Goal: Task Accomplishment & Management: Manage account settings

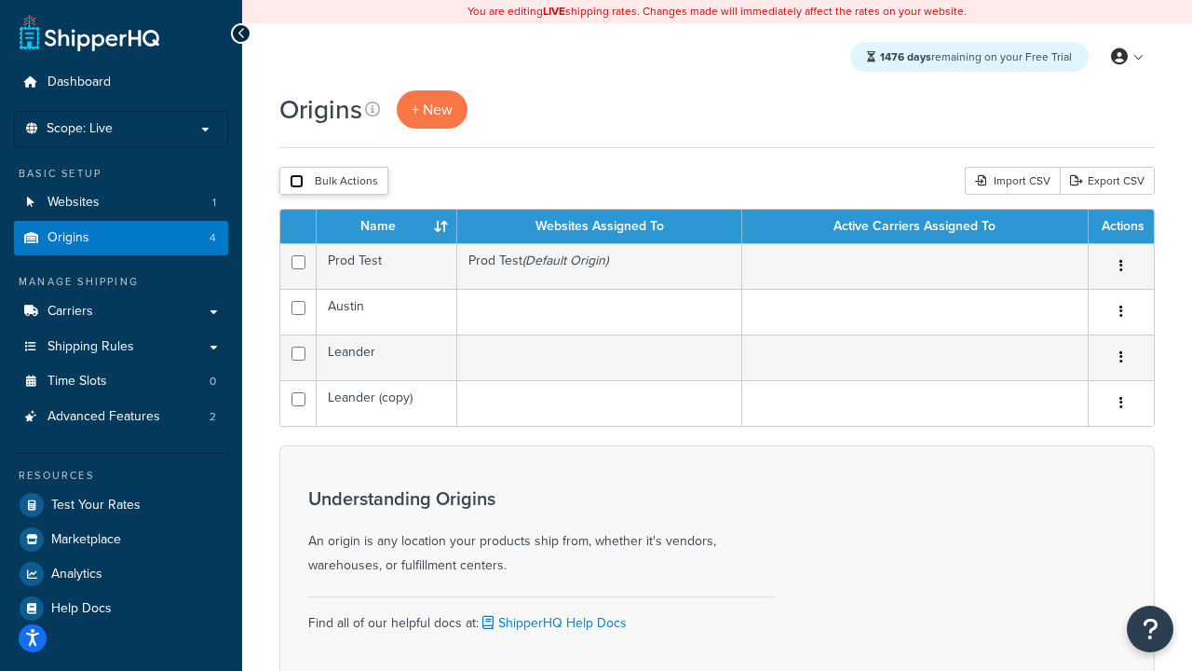
click at [296, 182] on input "checkbox" at bounding box center [297, 181] width 14 height 14
checkbox input "true"
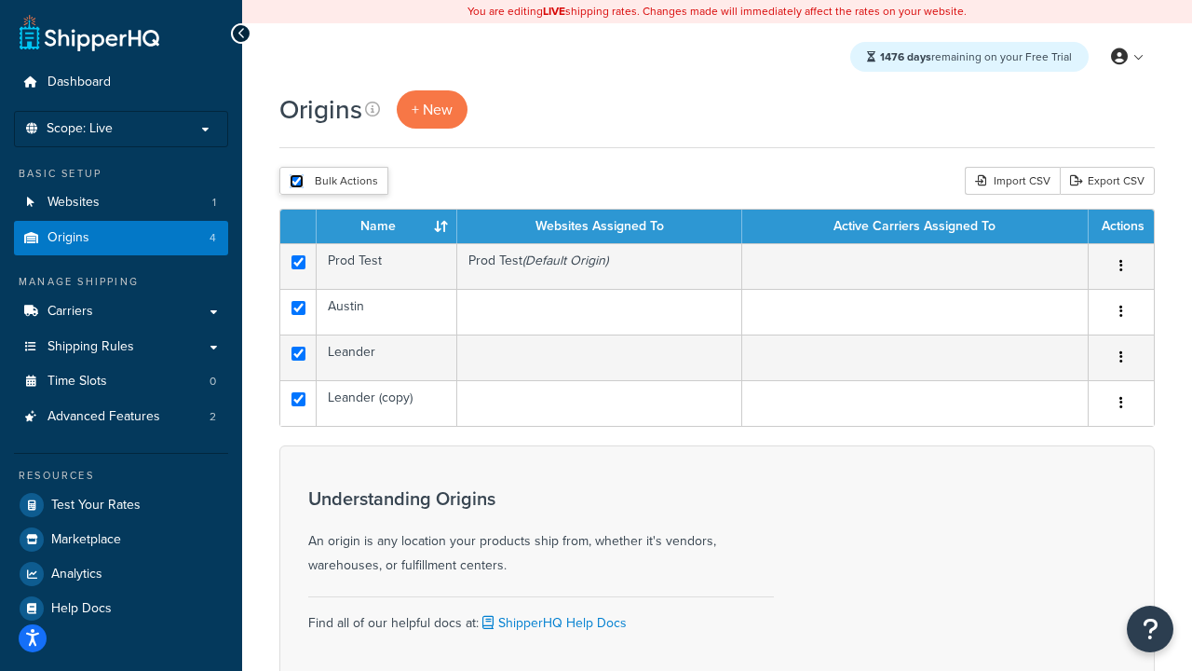
checkbox input "true"
click at [0, 0] on button "Delete" at bounding box center [0, 0] width 0 height 0
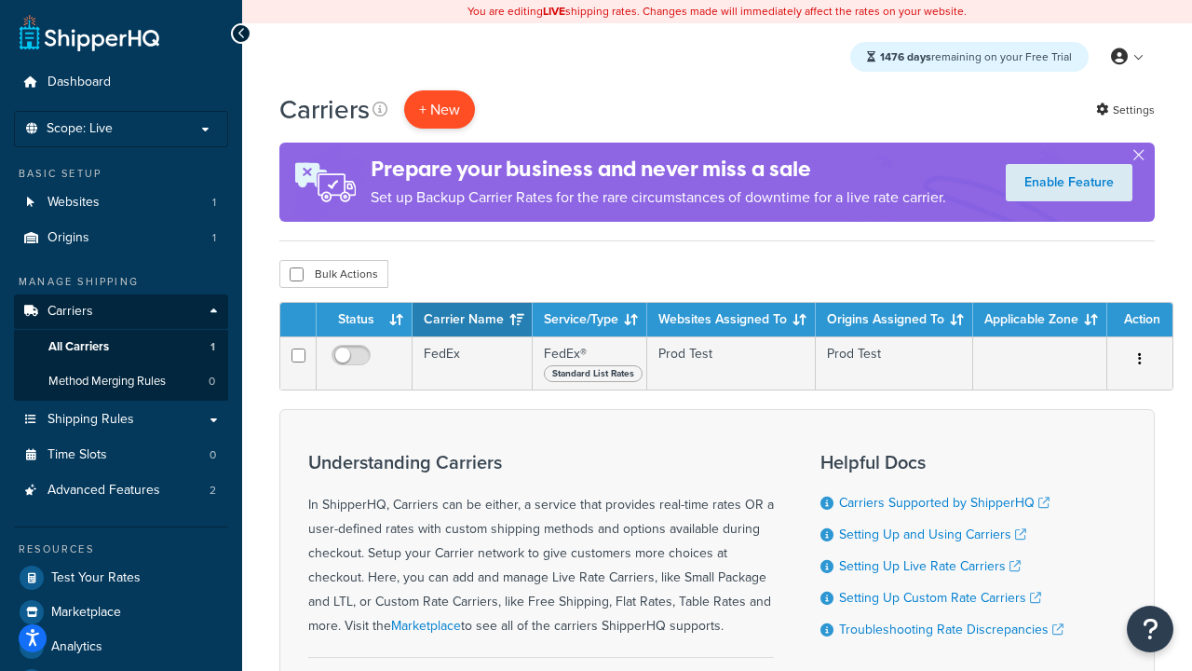
click at [440, 109] on button "+ New" at bounding box center [439, 109] width 71 height 38
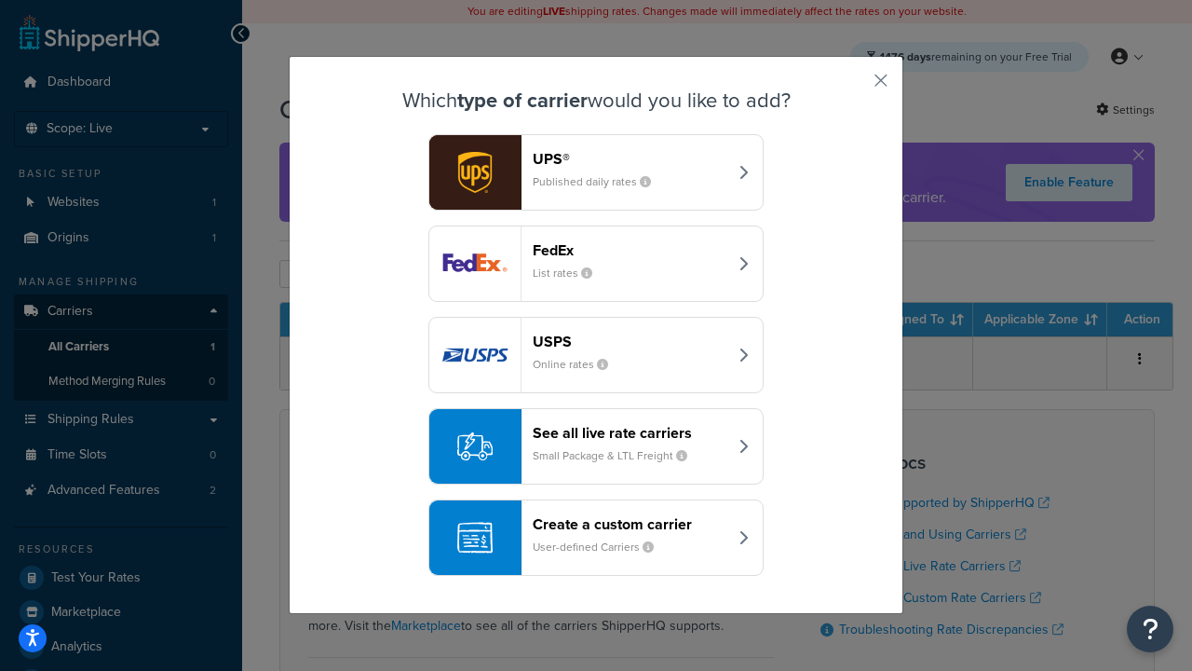
click at [596, 264] on div "FedEx List rates" at bounding box center [630, 263] width 195 height 45
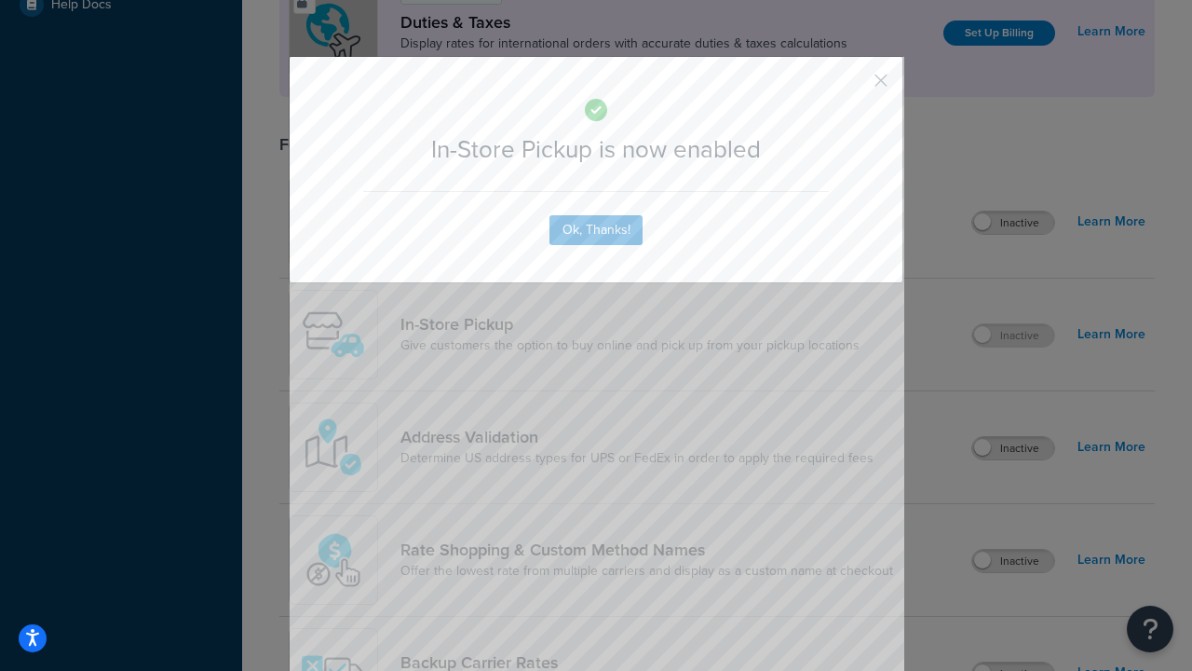
scroll to position [639, 0]
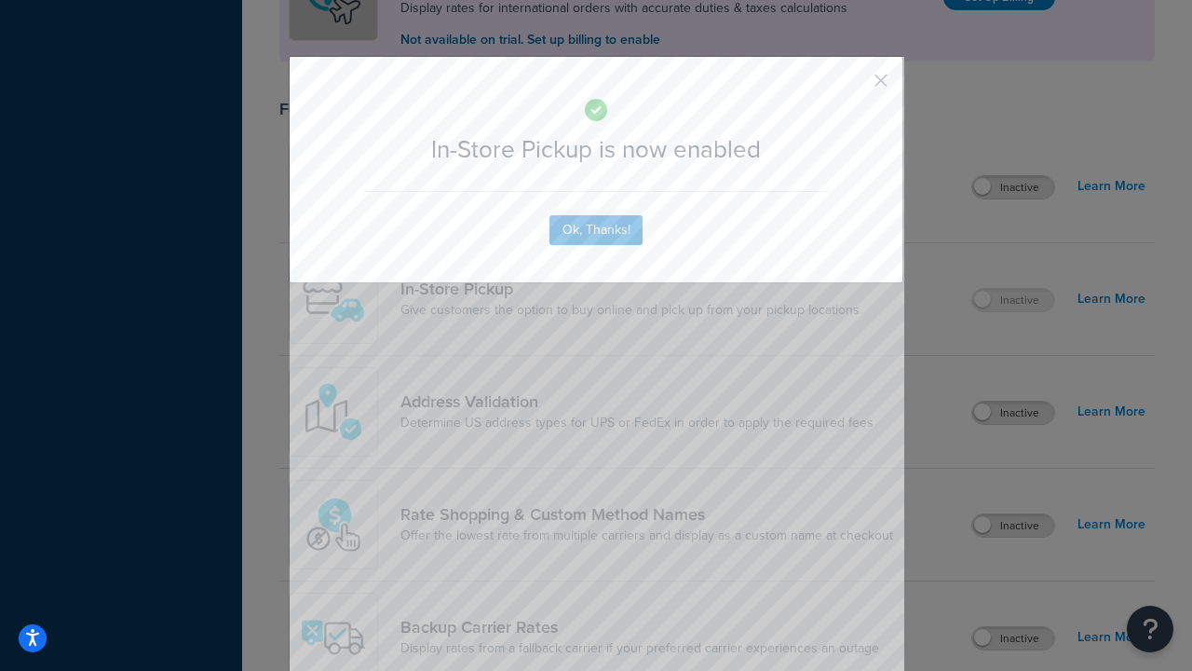
click at [853, 87] on button "button" at bounding box center [853, 87] width 5 height 5
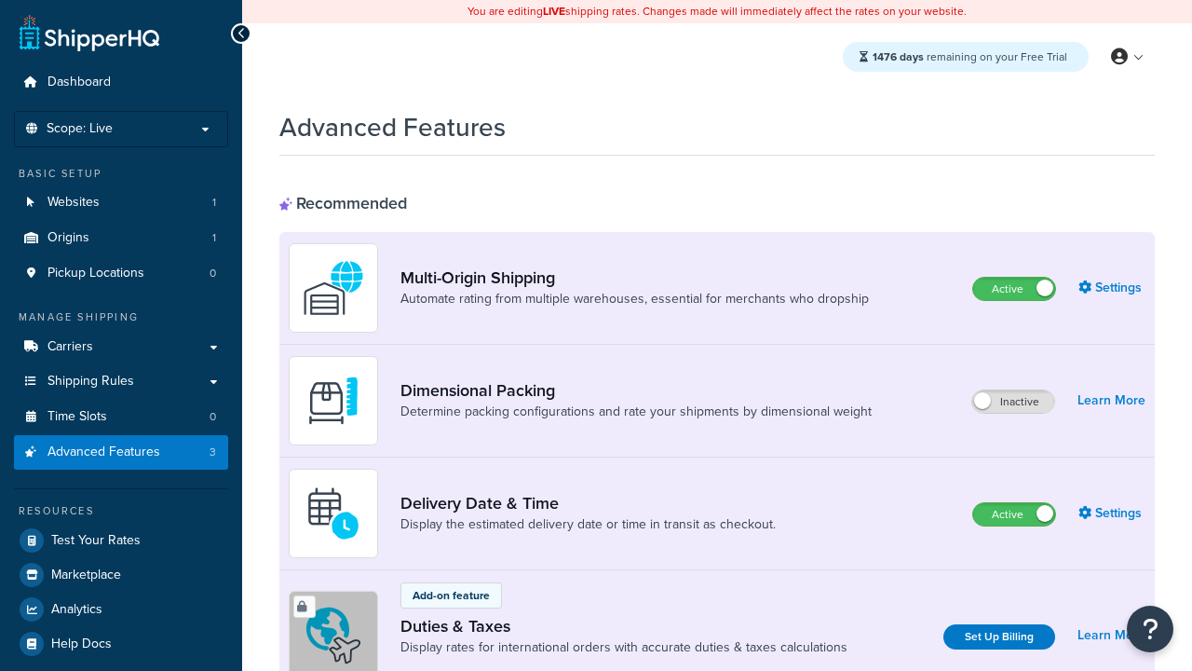
click at [1014, 289] on label "Active" at bounding box center [1014, 289] width 82 height 22
click at [1014, 514] on label "Active" at bounding box center [1014, 514] width 82 height 22
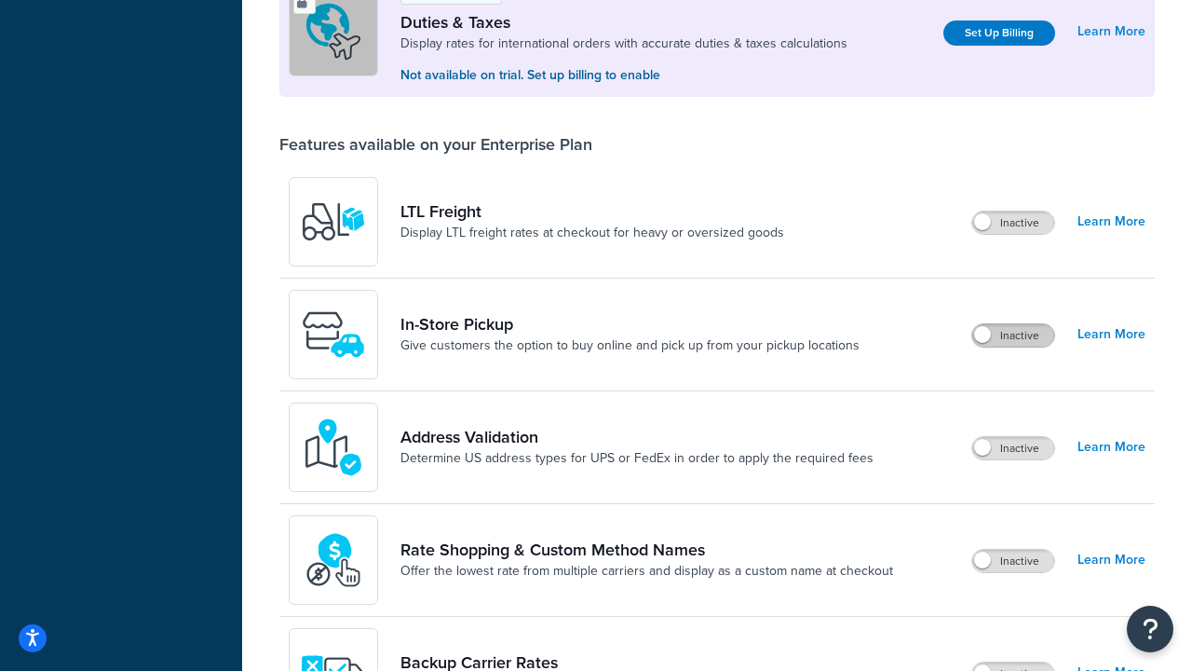
scroll to position [568, 0]
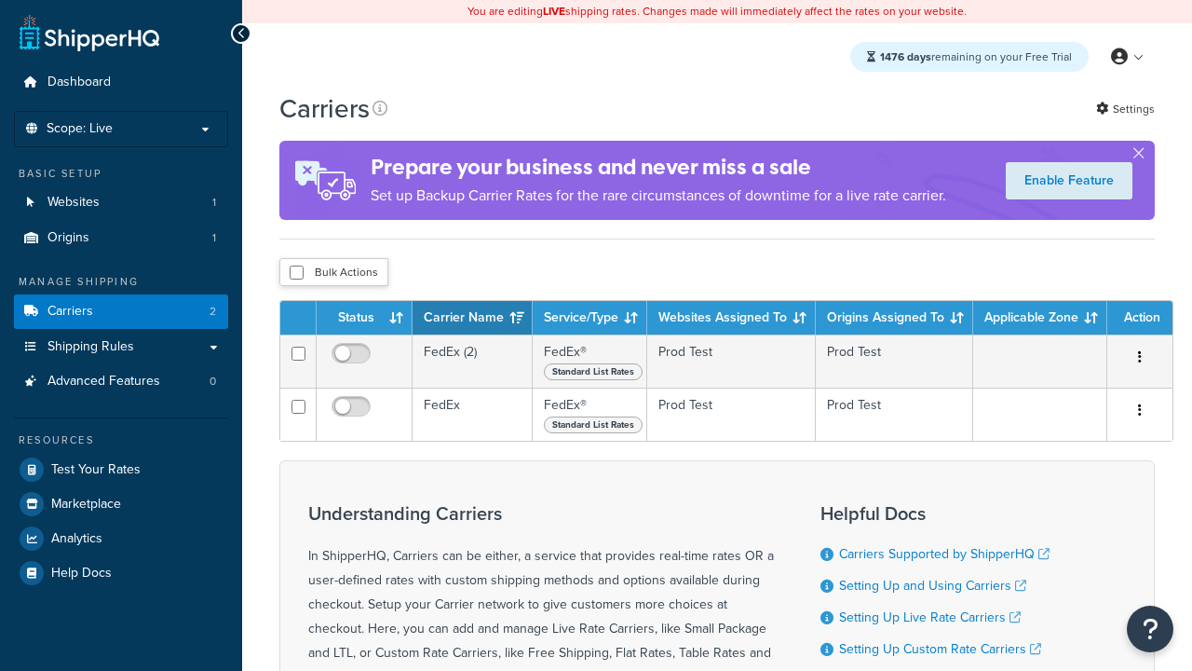
click at [296, 275] on input "checkbox" at bounding box center [297, 272] width 14 height 14
checkbox input "true"
click at [0, 0] on button "Delete" at bounding box center [0, 0] width 0 height 0
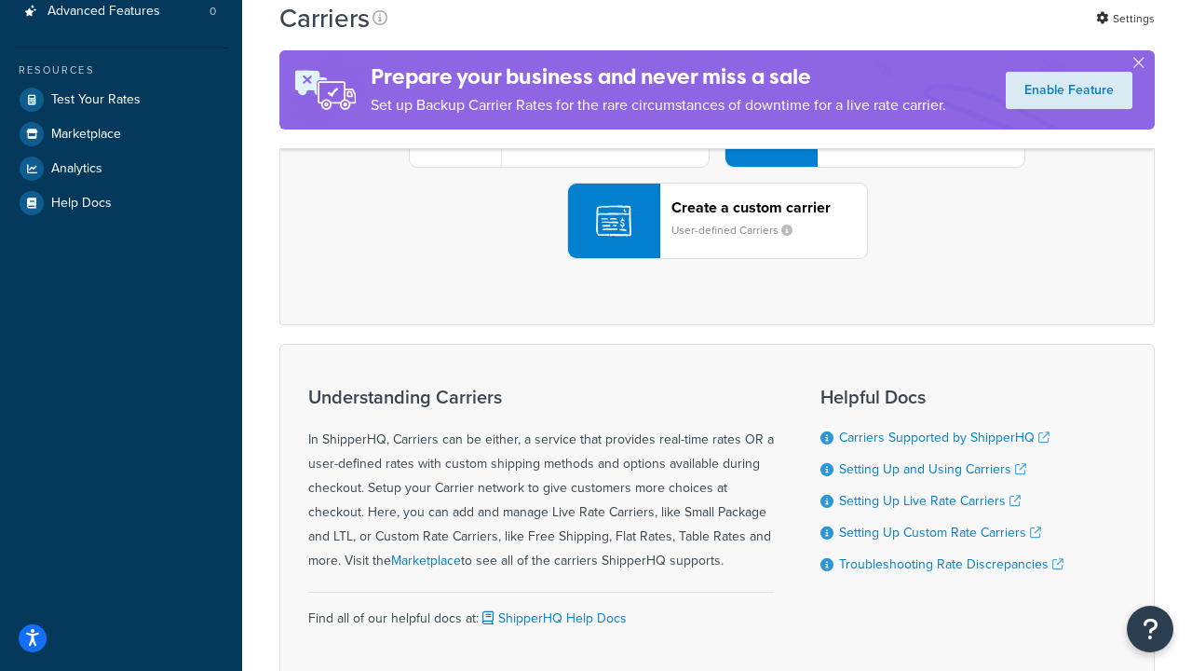
click at [717, 259] on div "UPS® Published daily rates FedEx List rates USPS Online rates See all live rate…" at bounding box center [717, 129] width 836 height 259
click at [927, 34] on header "FedEx" at bounding box center [927, 25] width 196 height 18
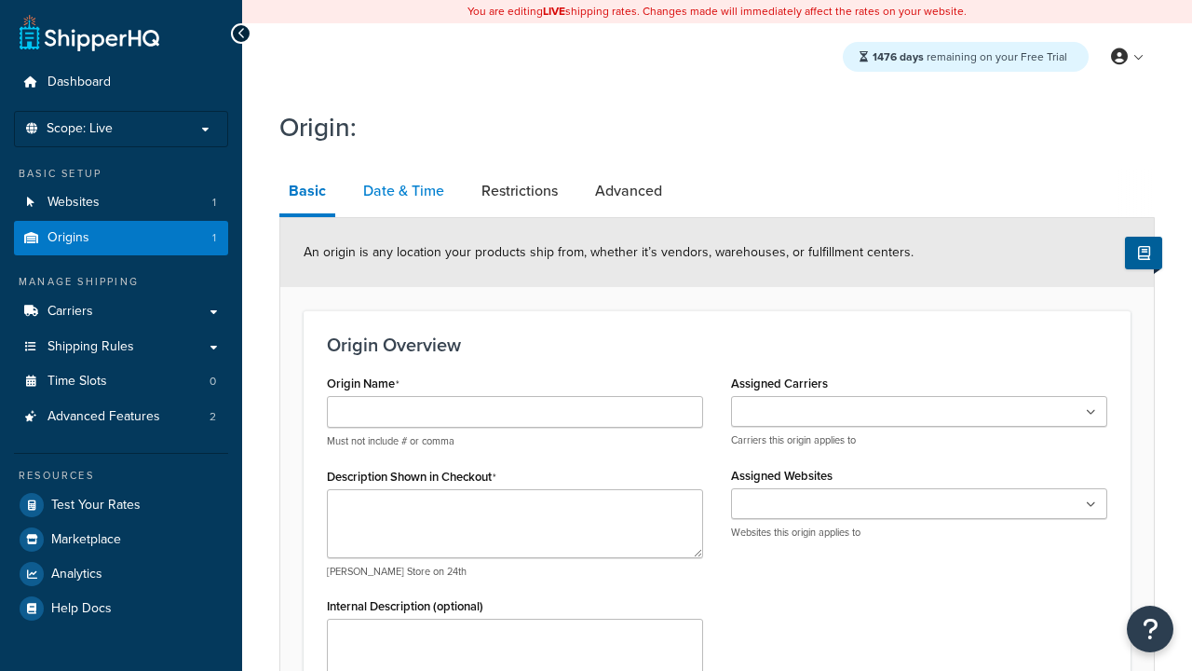
click at [402, 191] on link "Date & Time" at bounding box center [404, 191] width 100 height 45
type input "Austin"
type textarea "Austin"
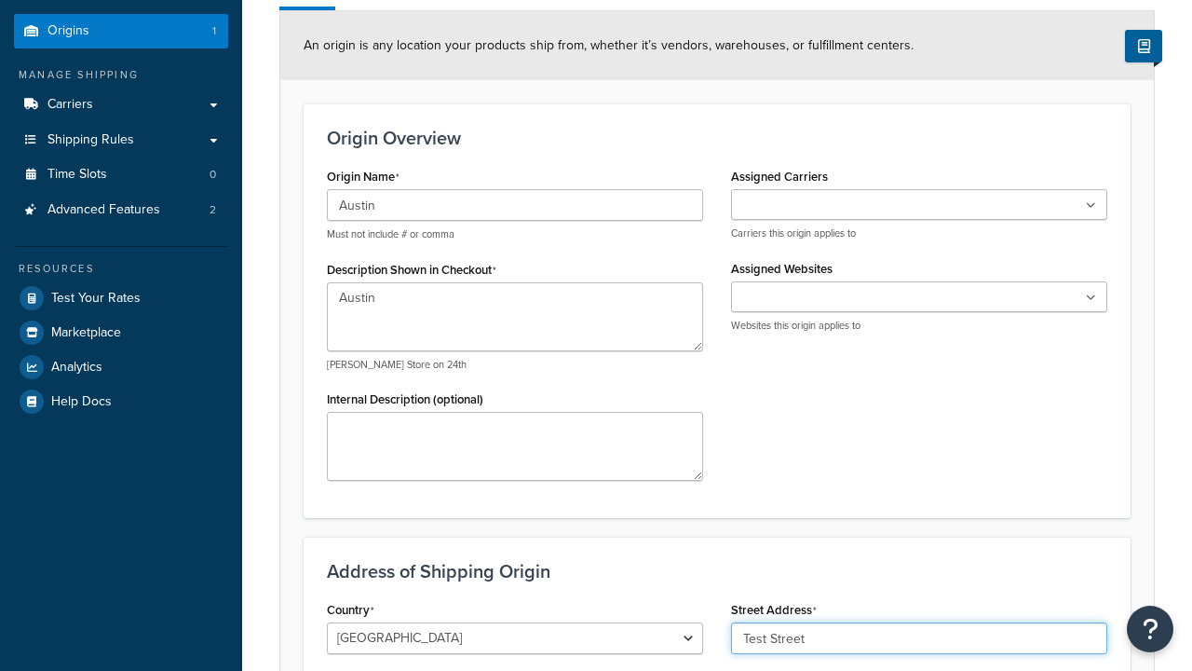
type input "Test Street"
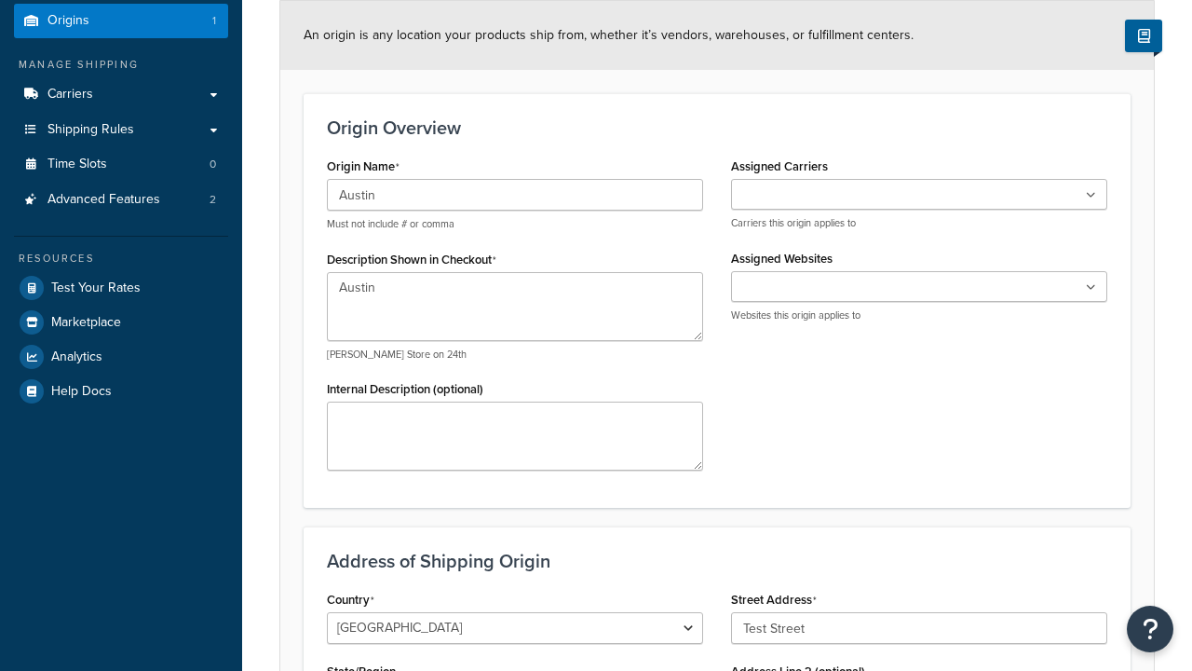
type input "Austin"
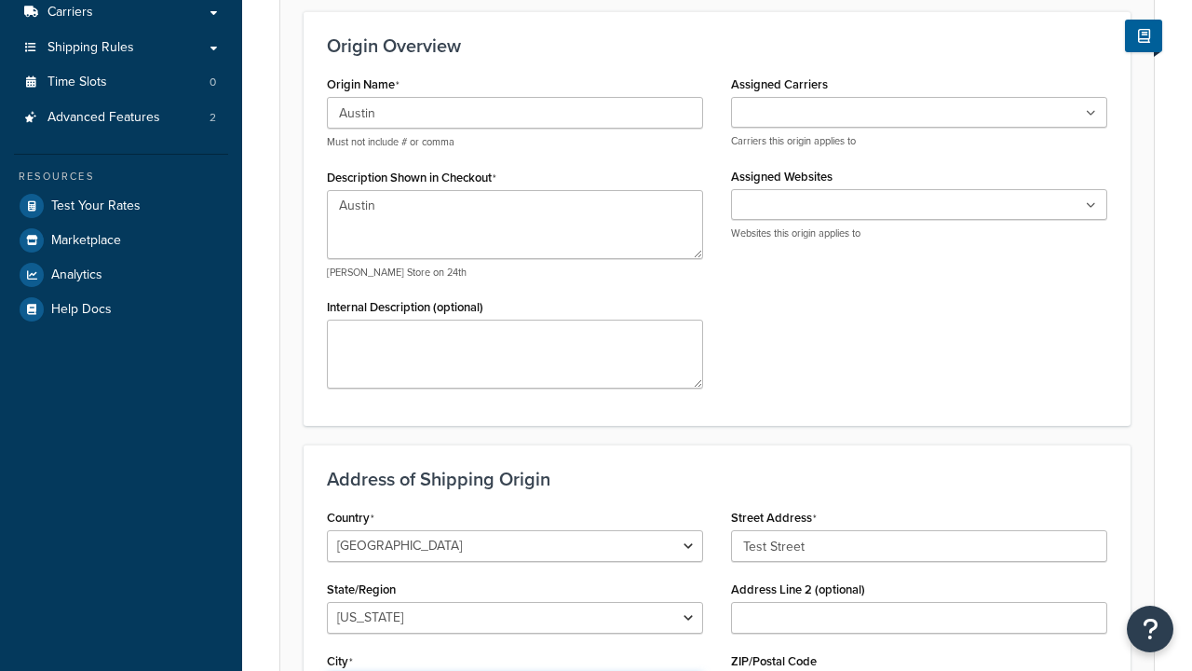
select select "43"
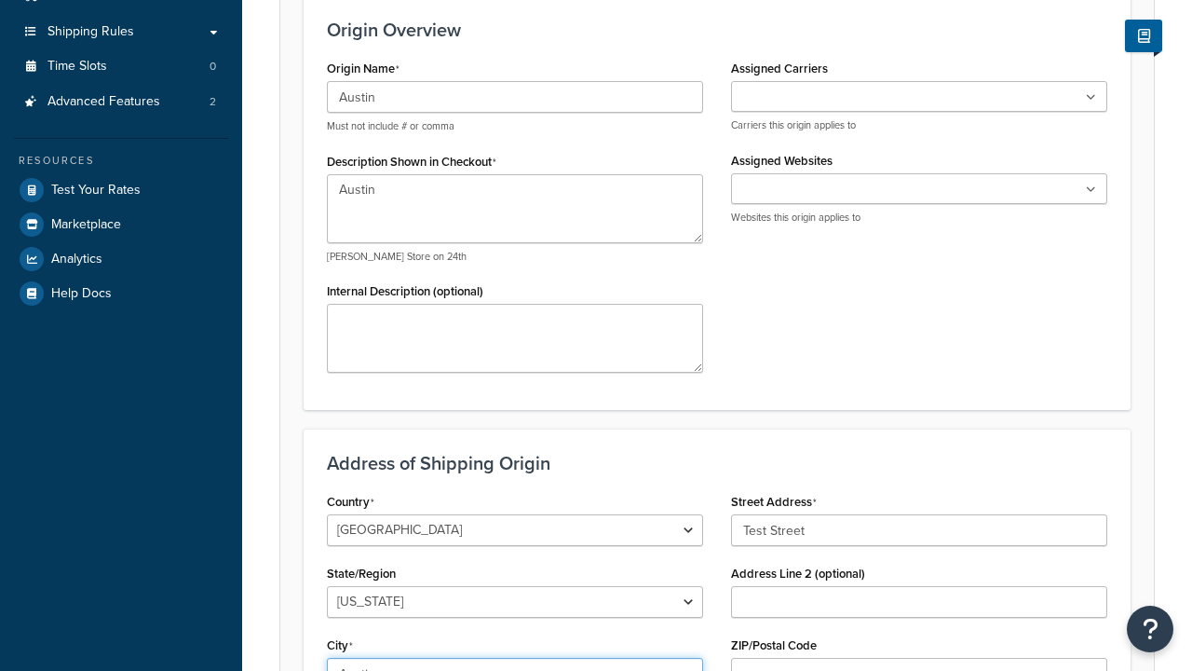
type input "Austin"
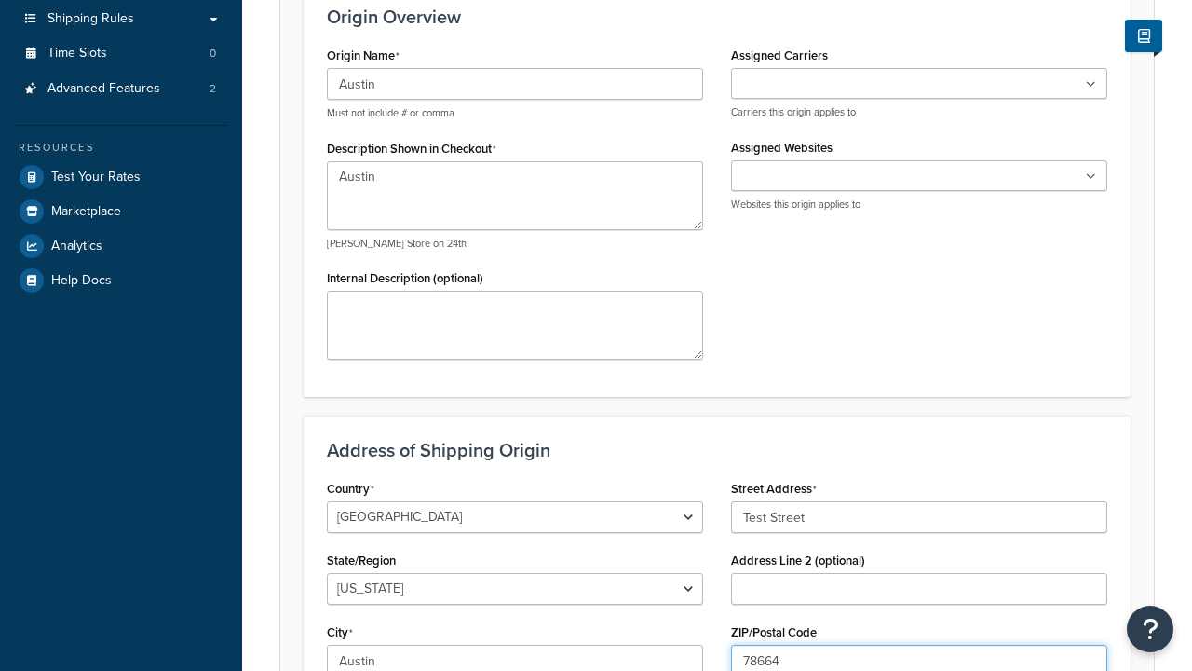
type input "78664"
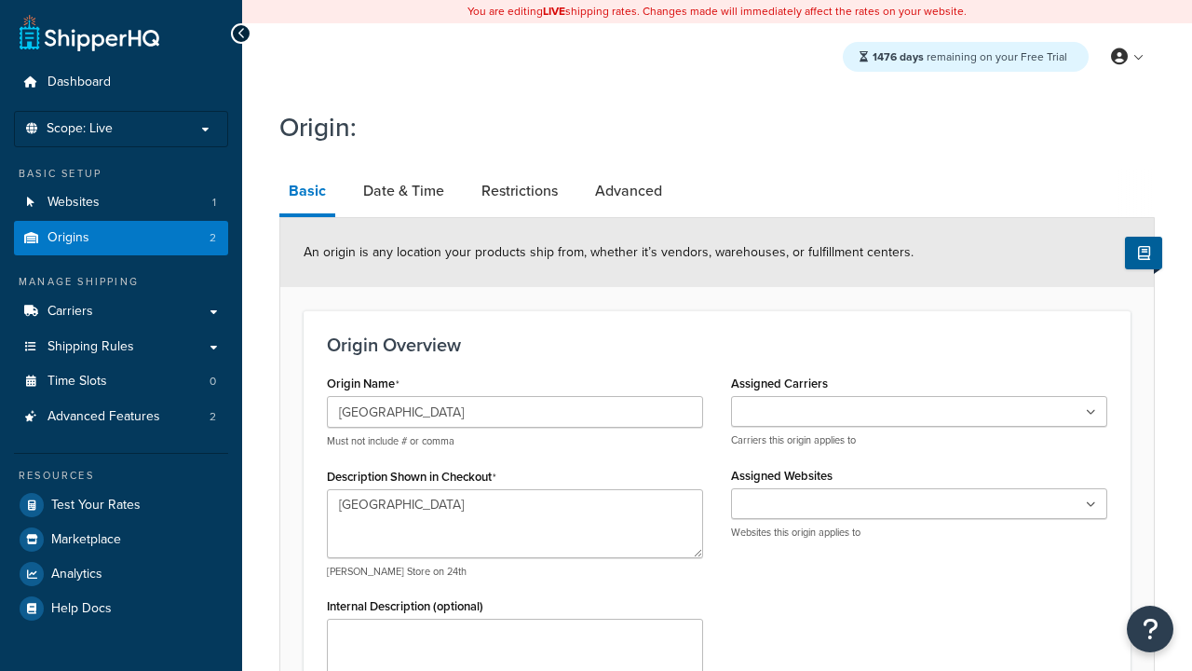
type textarea "[GEOGRAPHIC_DATA]"
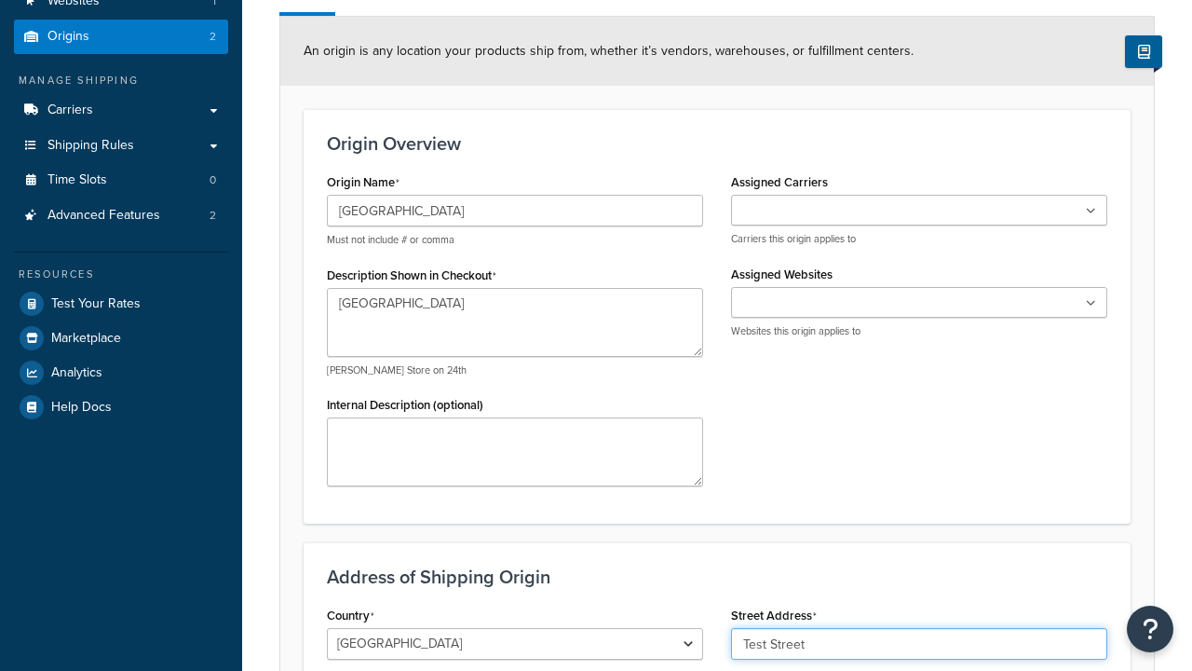
type input "Test Street"
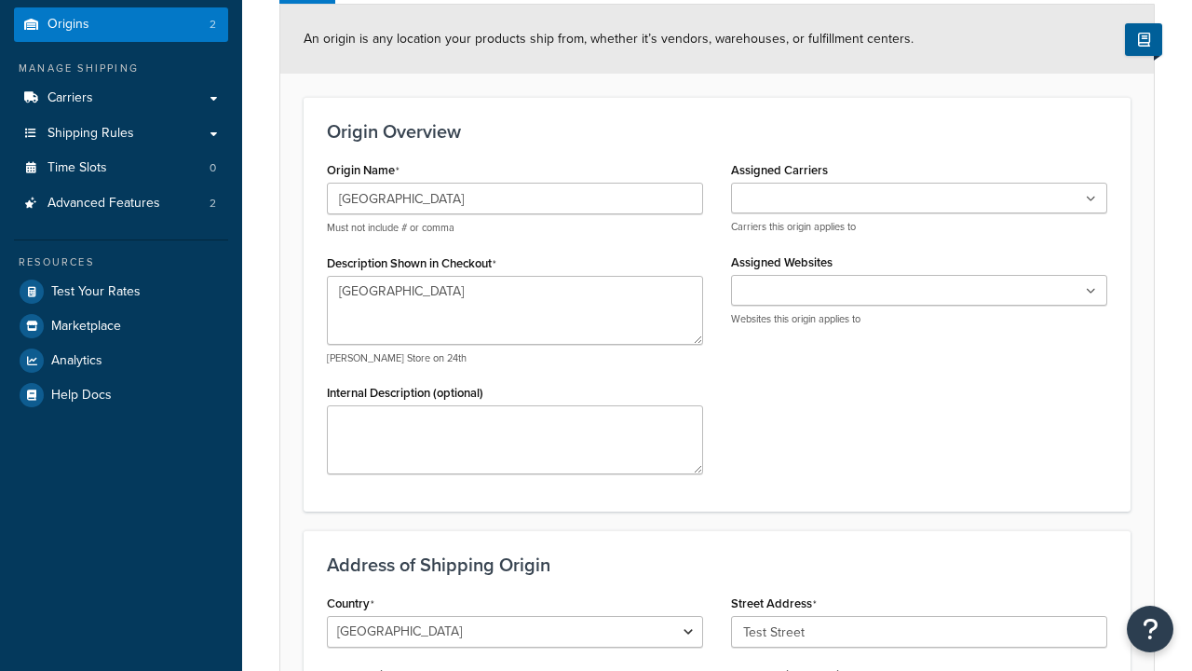
type input "Austin"
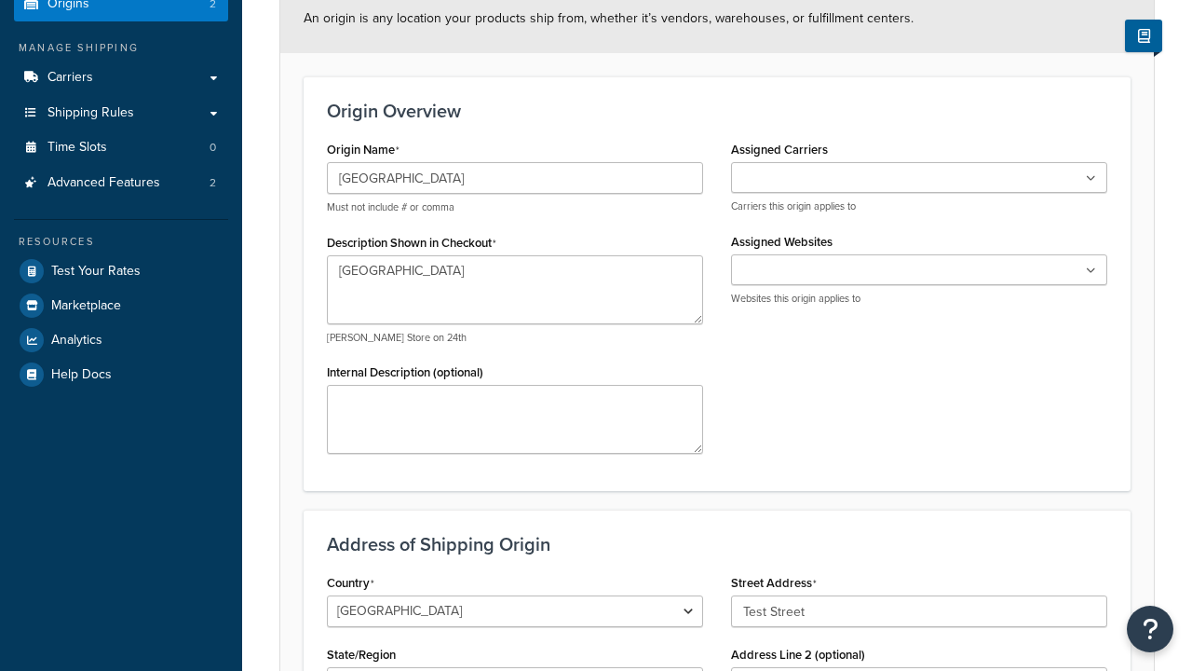
select select "43"
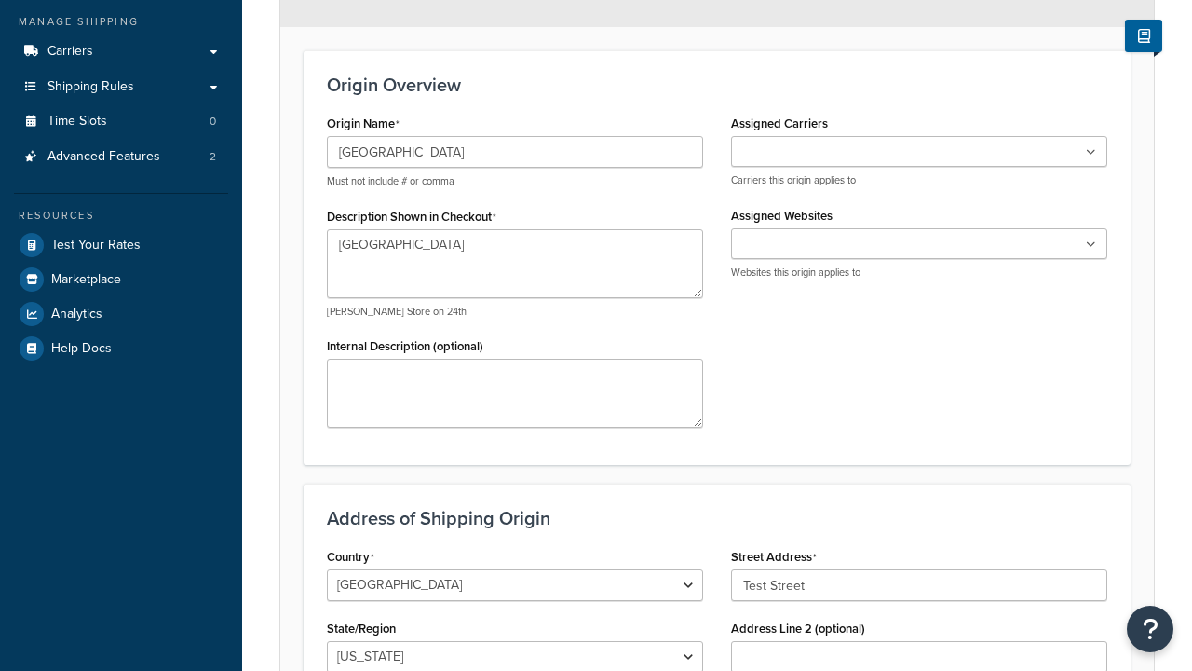
type input "Austin"
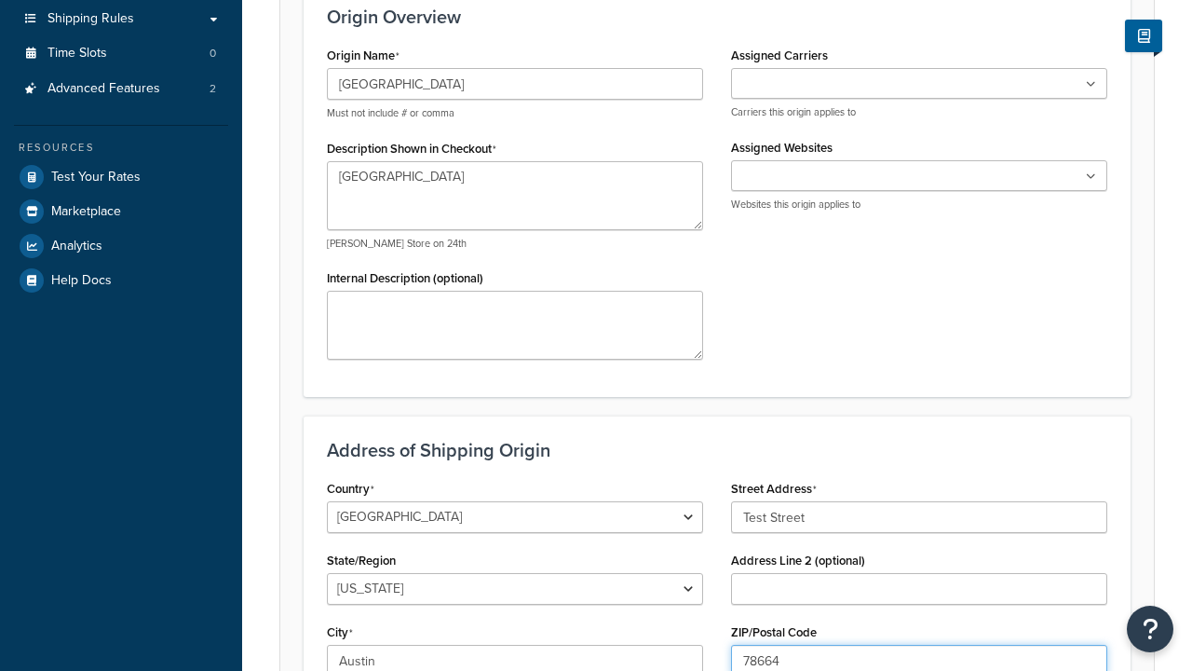
type input "78664"
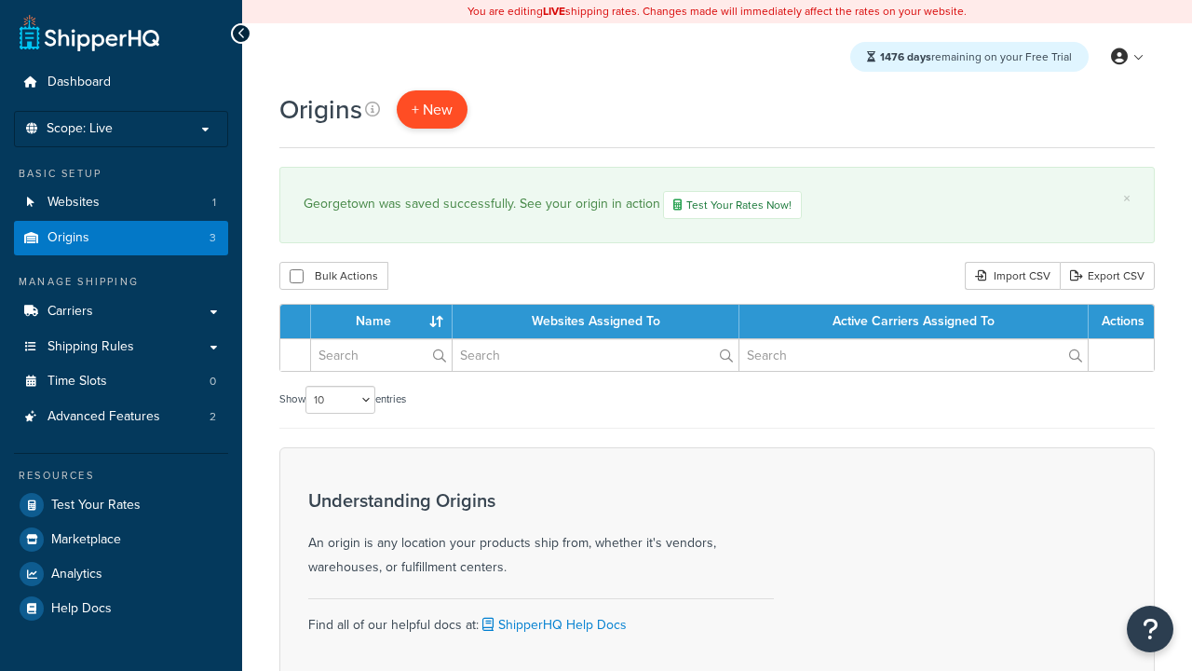
click at [431, 109] on span "+ New" at bounding box center [432, 109] width 41 height 21
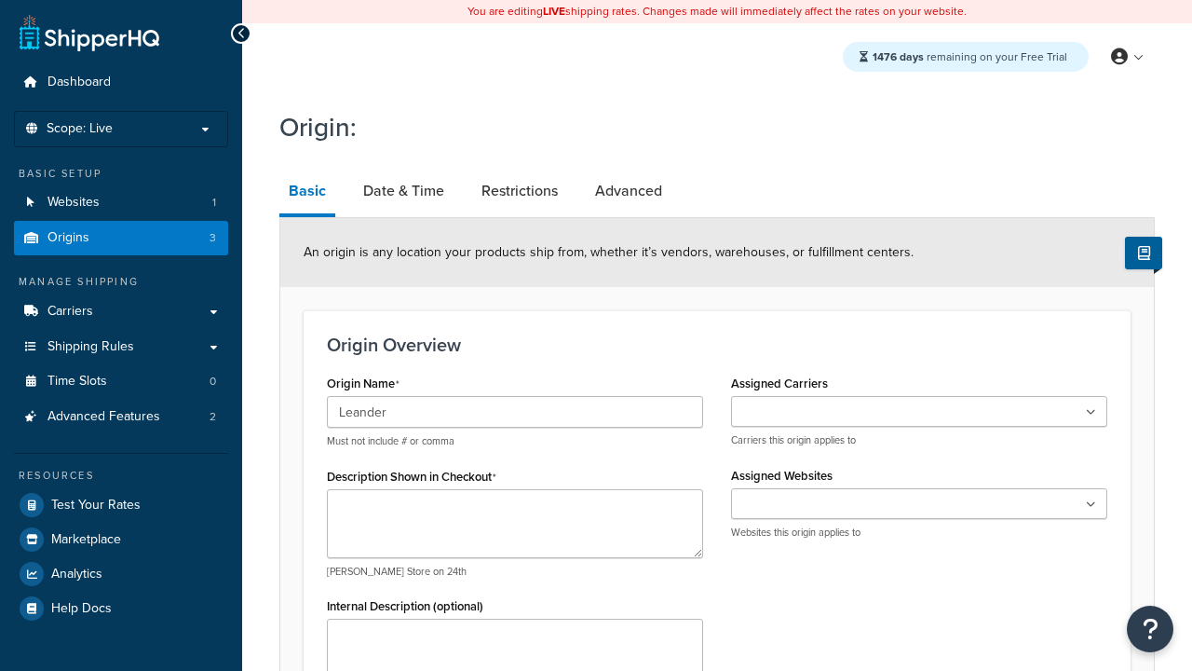
type input "Leander"
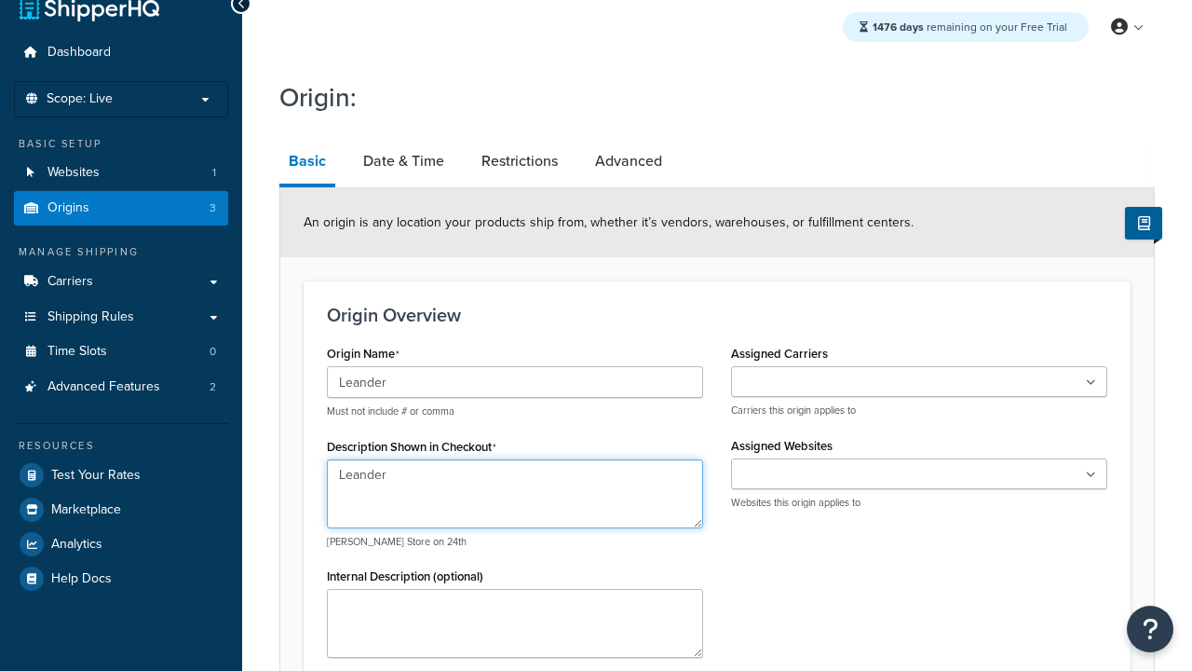
type textarea "Leander"
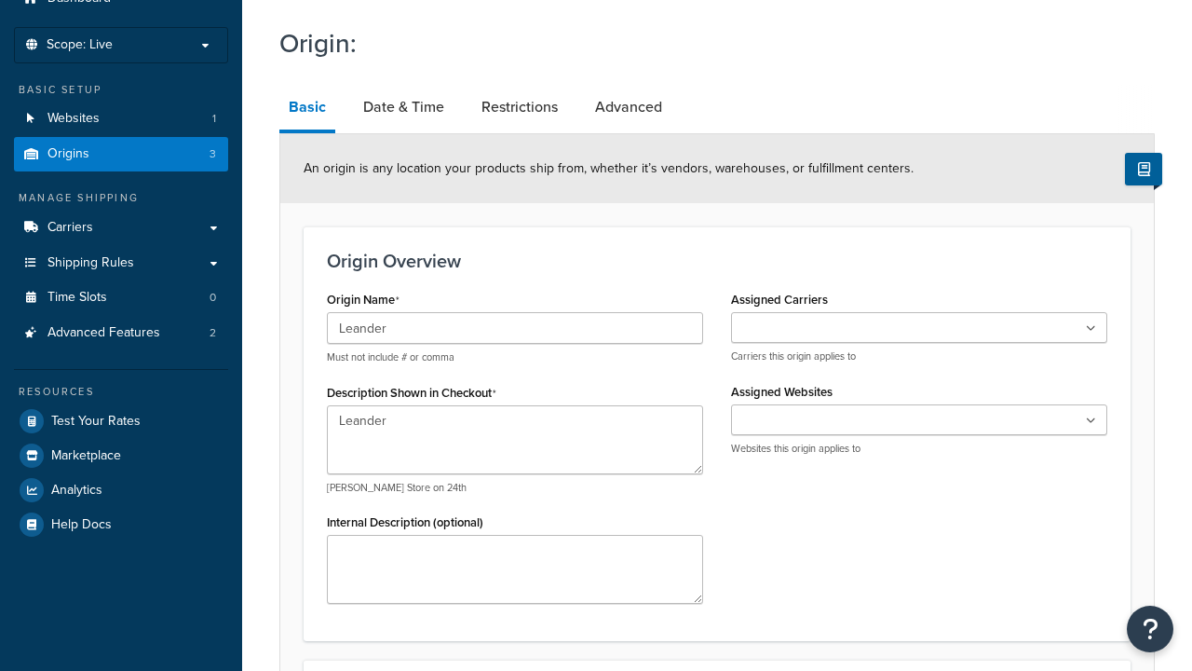
type input "Test Street"
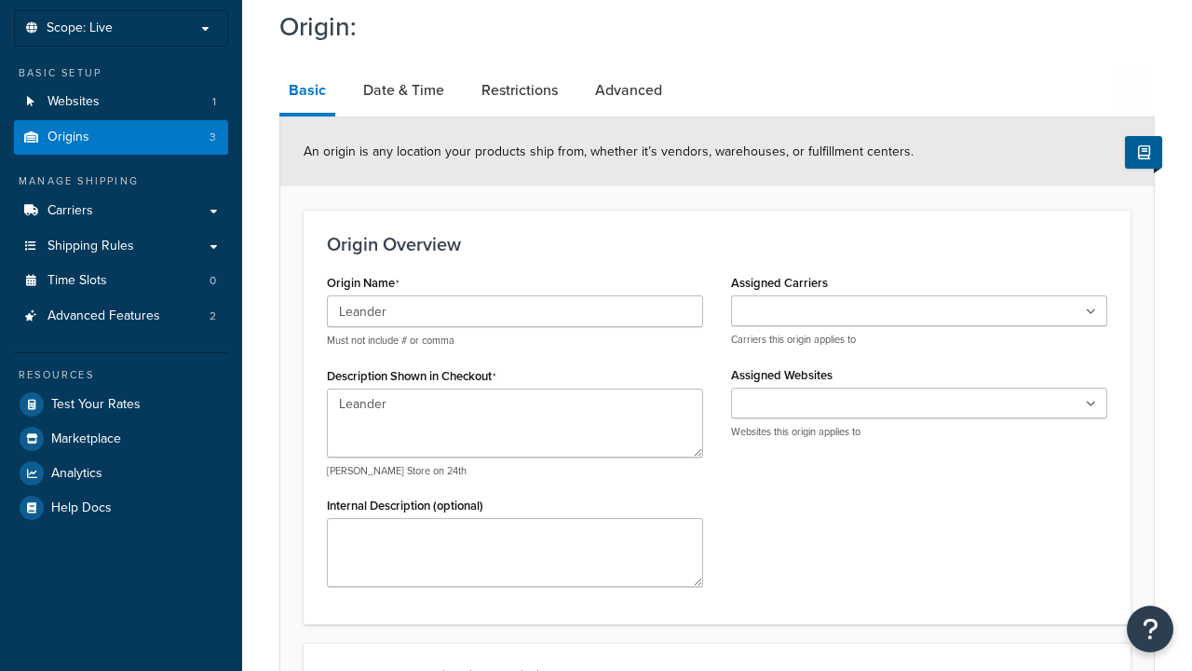
type input "Austin"
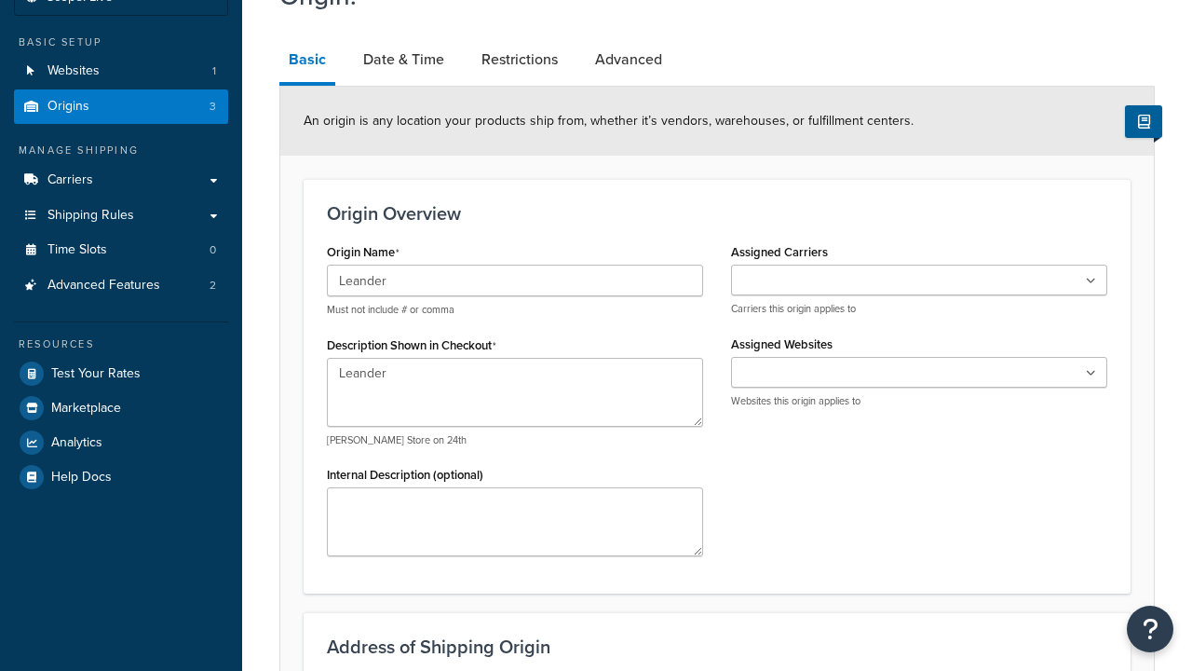
select select "43"
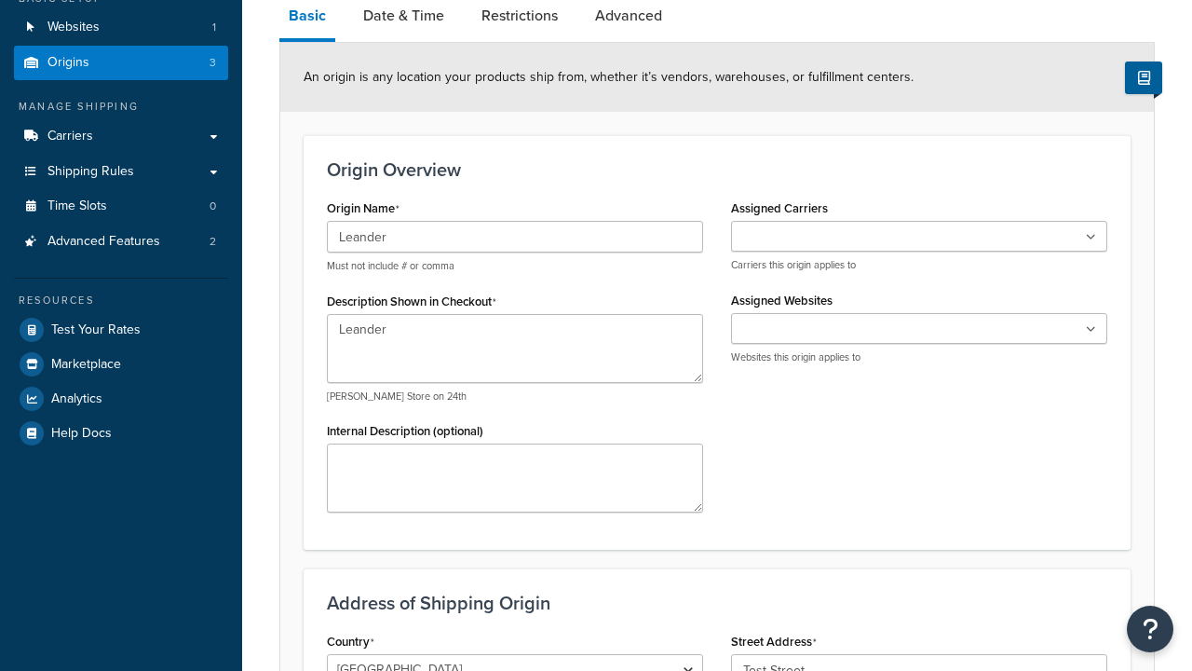
type input "Austin"
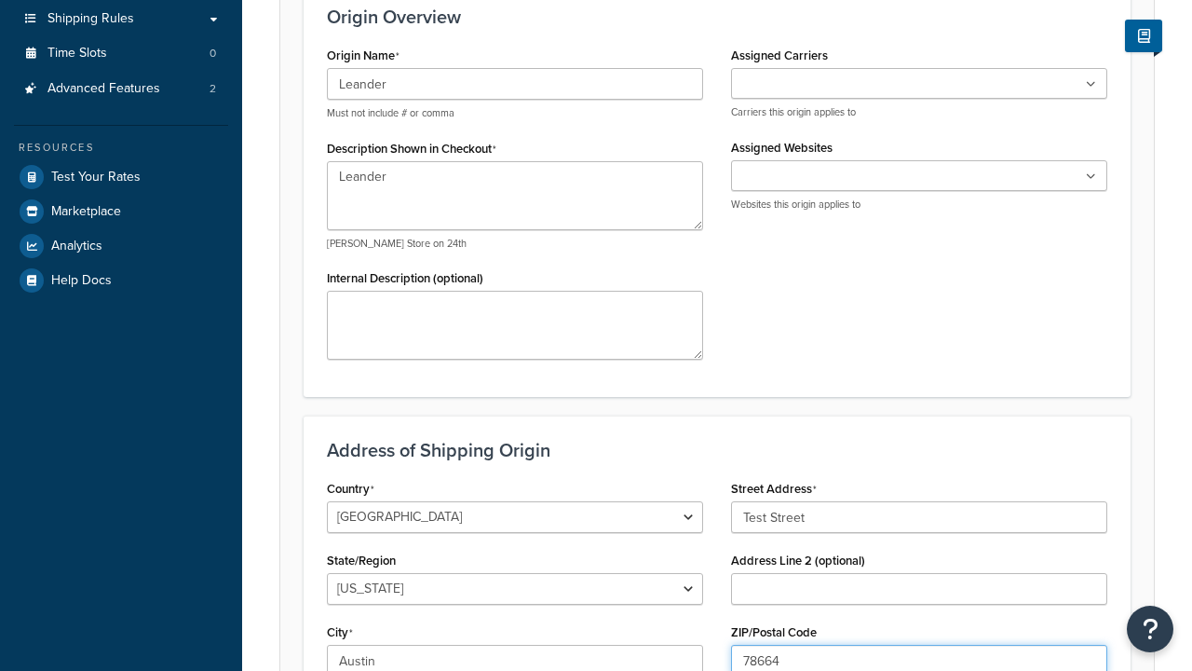
type input "78664"
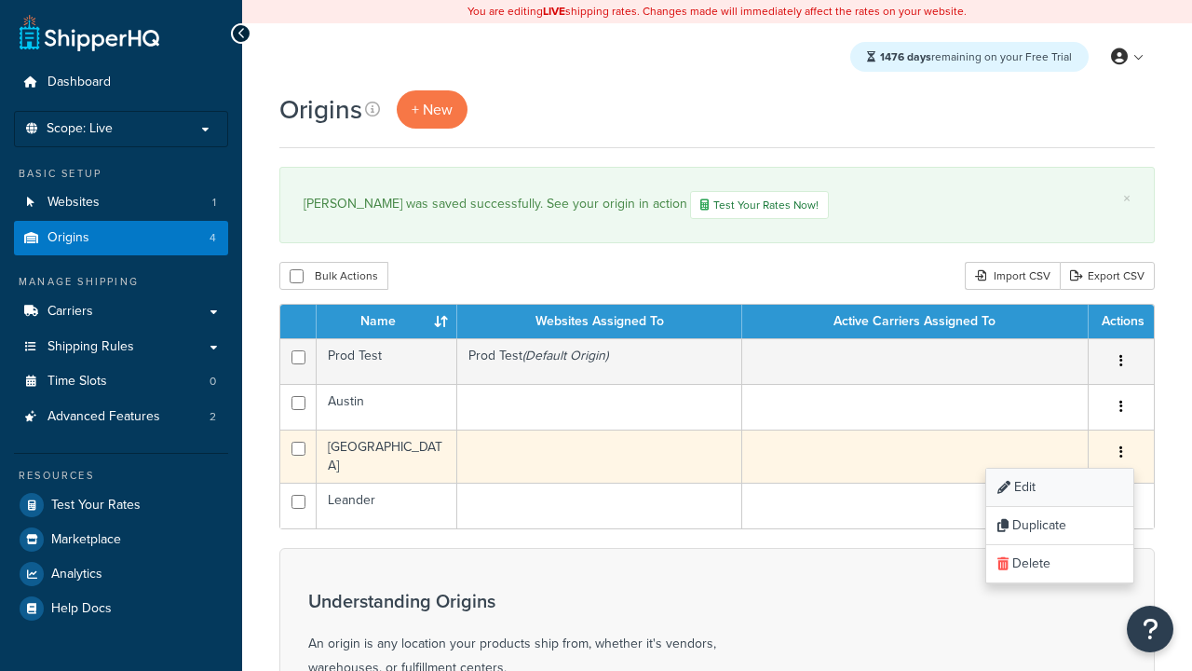
click at [1059, 489] on link "Edit" at bounding box center [1059, 487] width 147 height 38
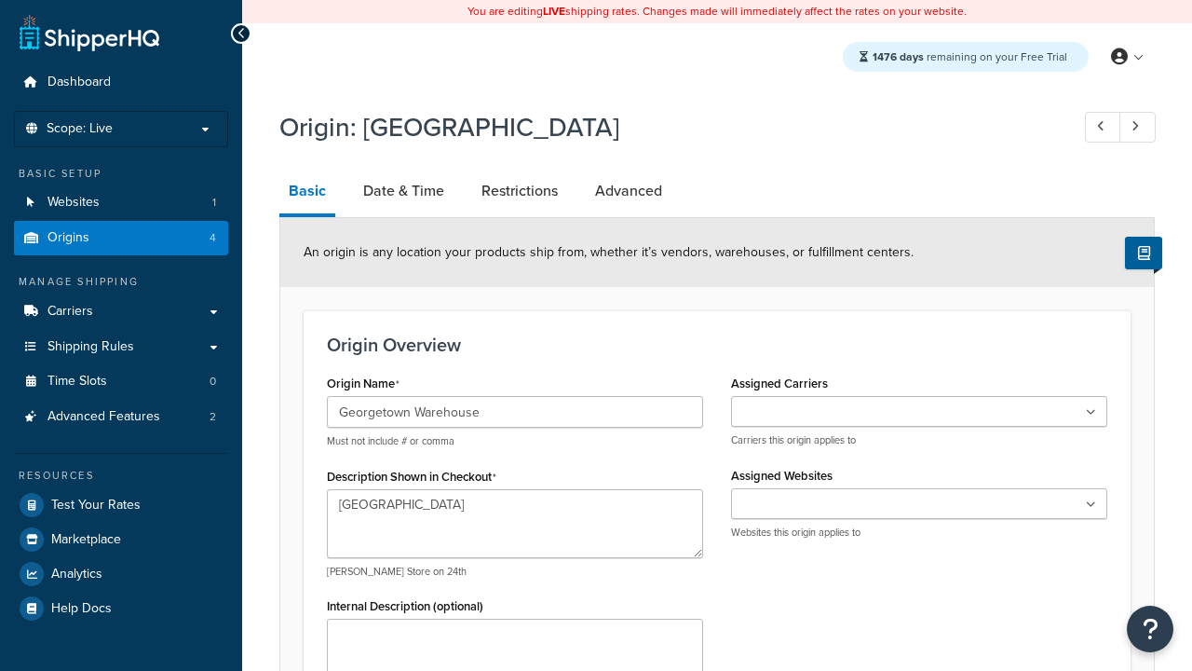
select select "43"
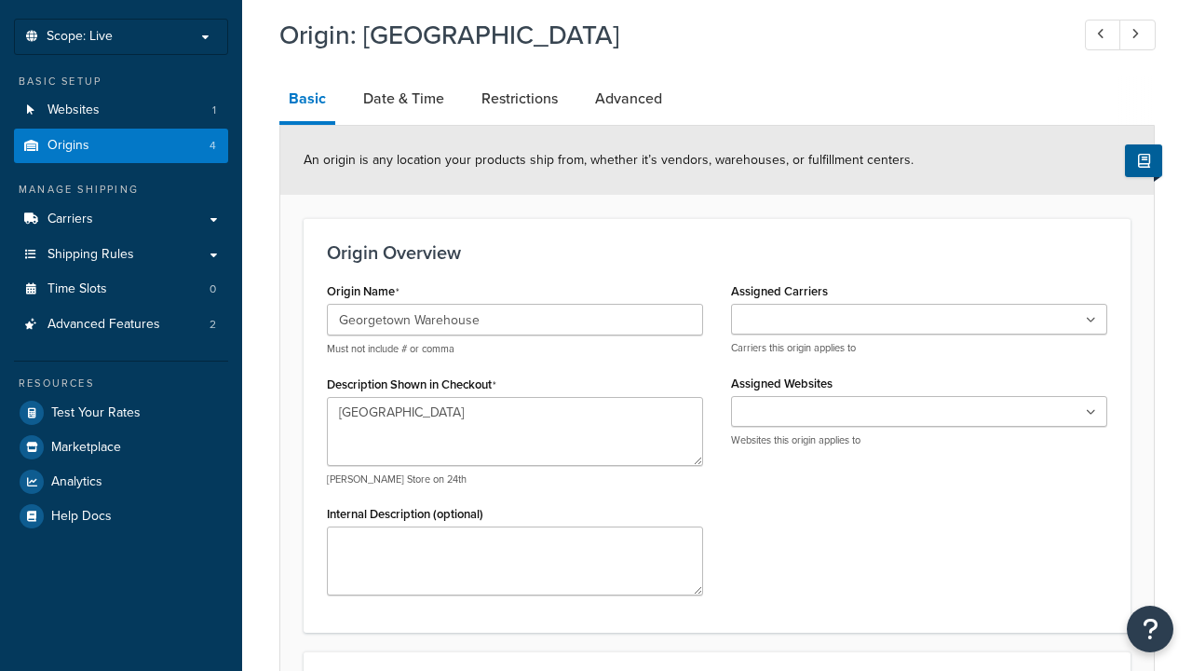
type input "Georgetown Warehouse"
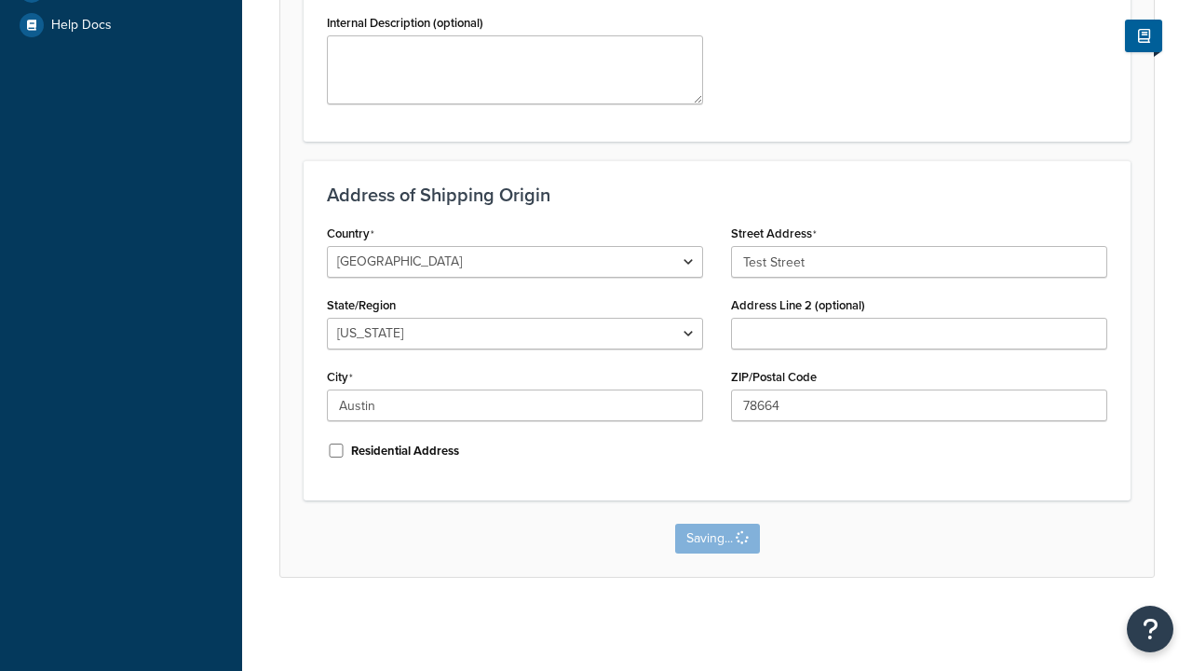
scroll to position [0, 0]
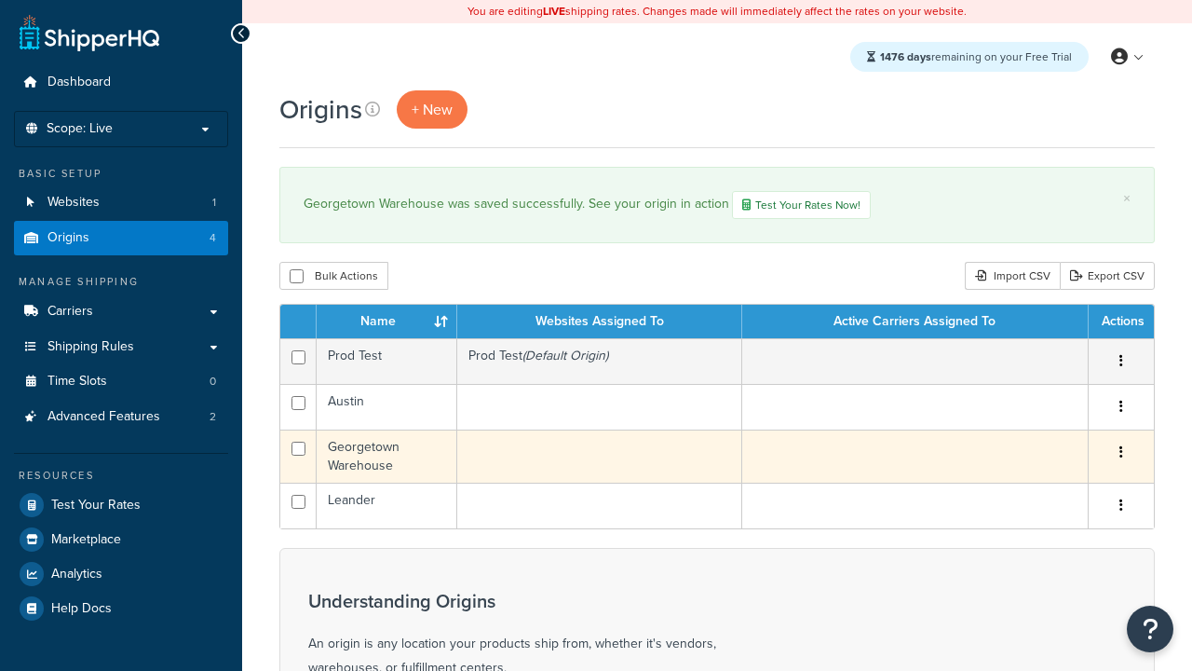
click at [1120, 454] on icon "button" at bounding box center [1121, 451] width 4 height 13
click at [0, 0] on link "Delete" at bounding box center [0, 0] width 0 height 0
